Goal: Find specific page/section: Find specific page/section

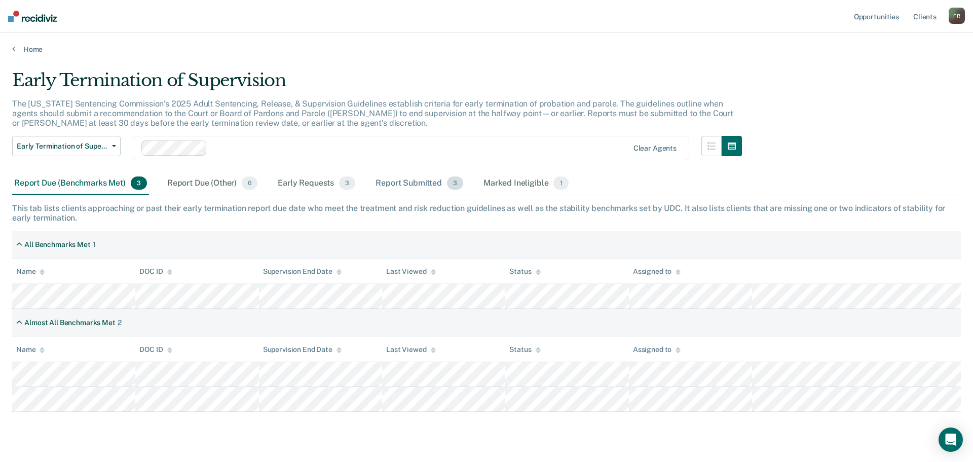
click at [421, 181] on div "Report Submitted 3" at bounding box center [420, 183] width 92 height 22
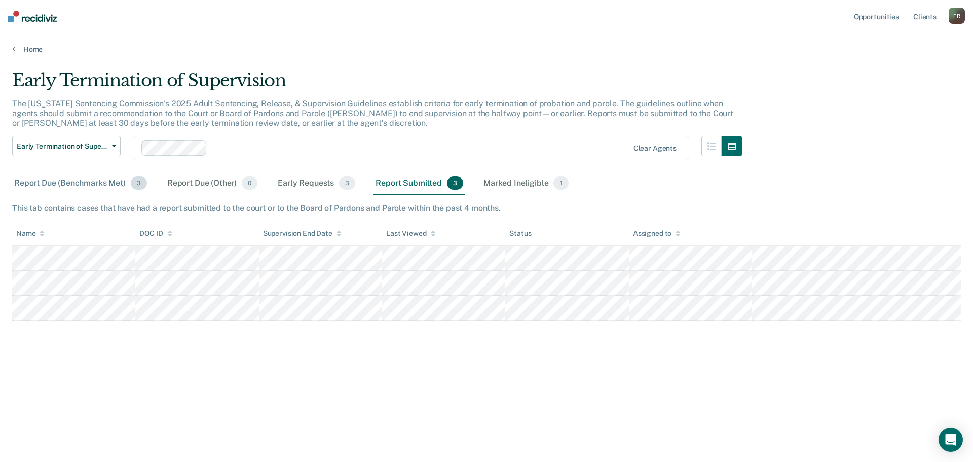
click at [49, 177] on div "Report Due (Benchmarks Met) 3" at bounding box center [80, 183] width 137 height 22
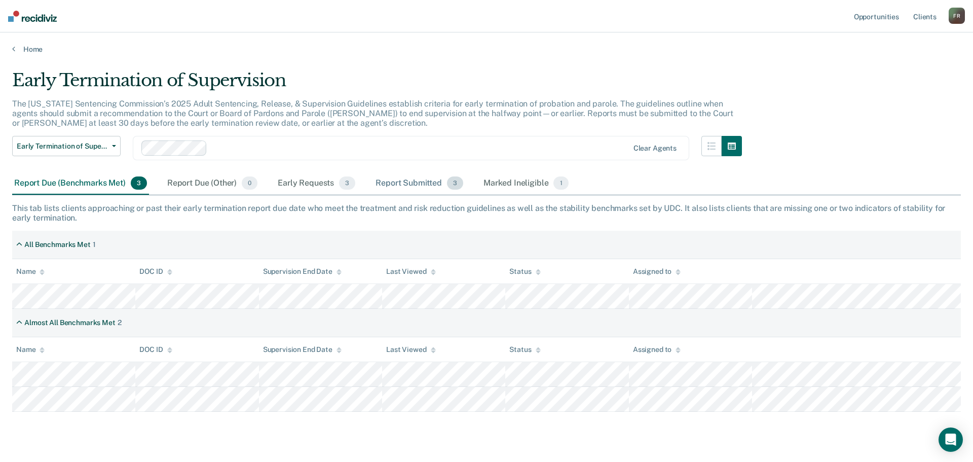
click at [420, 182] on div "Report Submitted 3" at bounding box center [420, 183] width 92 height 22
